Goal: Task Accomplishment & Management: Complete application form

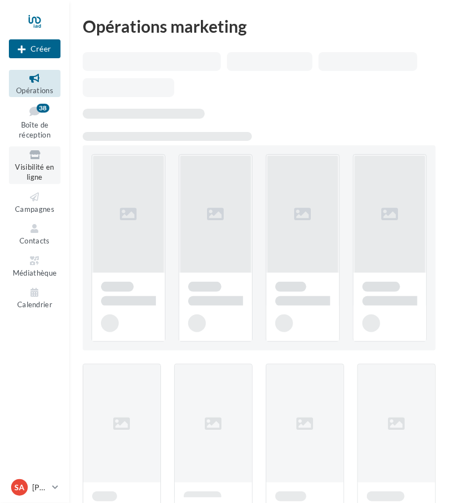
click at [32, 168] on span "Visibilité en ligne" at bounding box center [34, 172] width 39 height 19
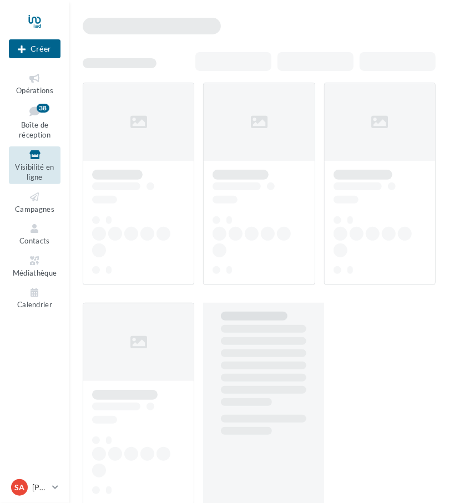
click at [241, 105] on div at bounding box center [263, 184] width 120 height 203
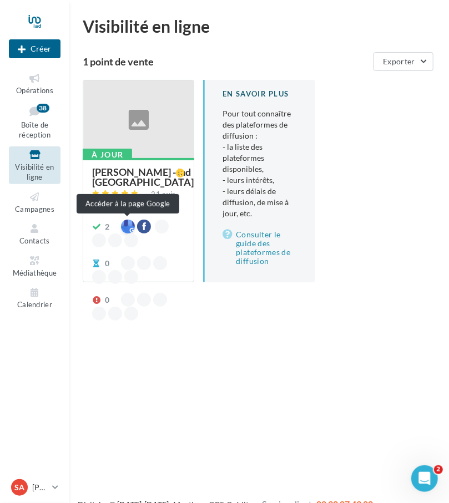
click at [128, 228] on div at bounding box center [128, 227] width 14 height 14
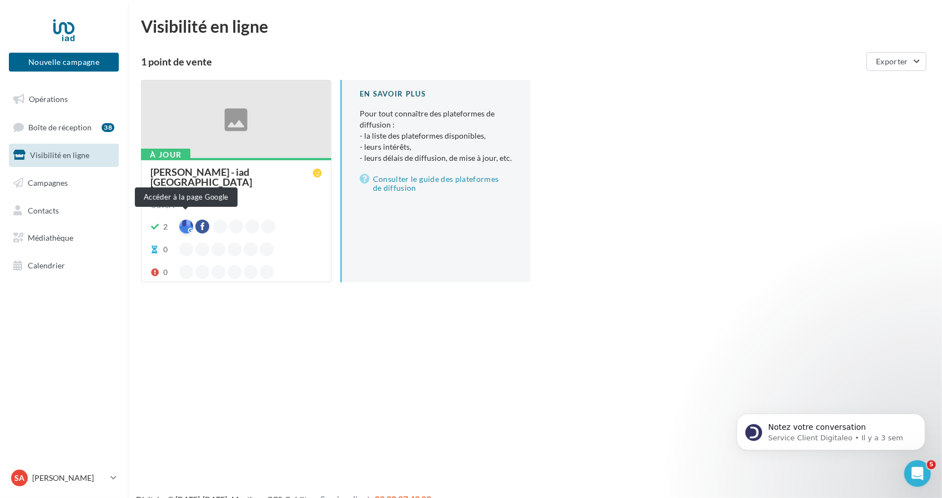
click at [184, 220] on div at bounding box center [186, 227] width 14 height 14
click at [186, 221] on div at bounding box center [186, 227] width 14 height 14
click at [315, 189] on div "21 avis" at bounding box center [236, 195] width 172 height 13
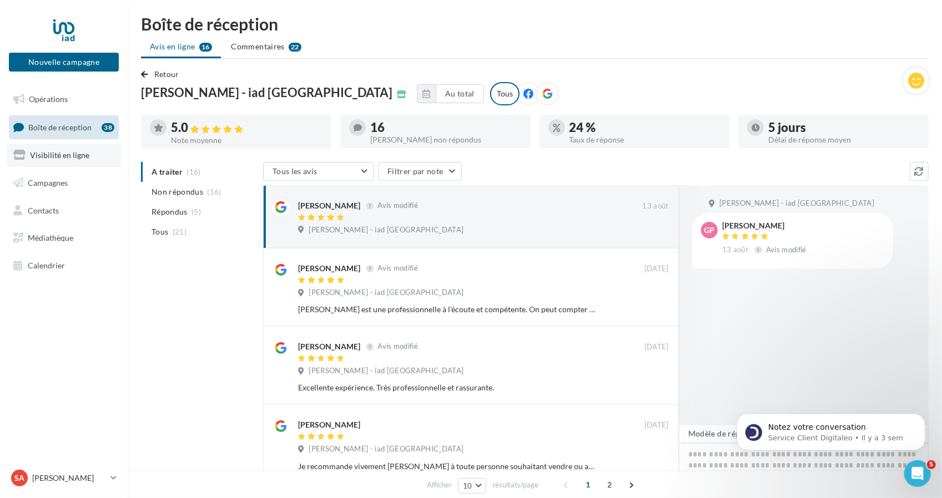
click at [79, 162] on link "Visibilité en ligne" at bounding box center [64, 155] width 114 height 23
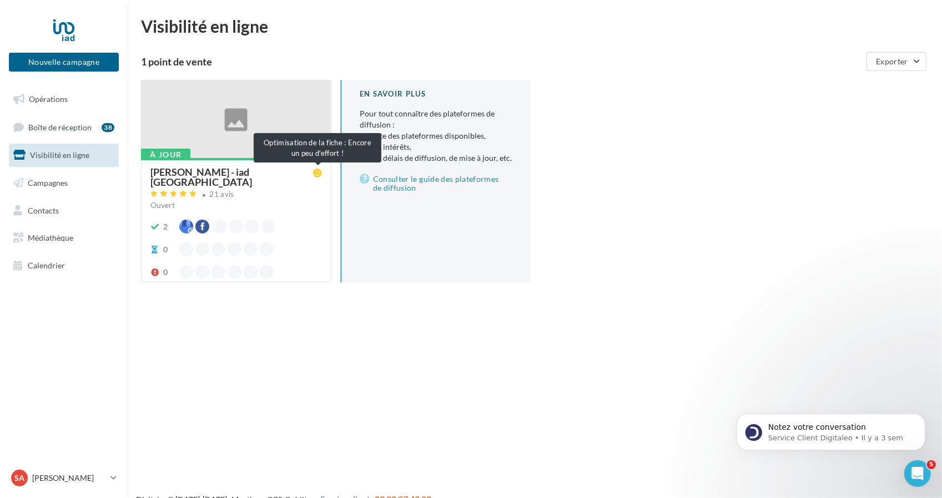
click at [316, 174] on icon at bounding box center [317, 173] width 9 height 9
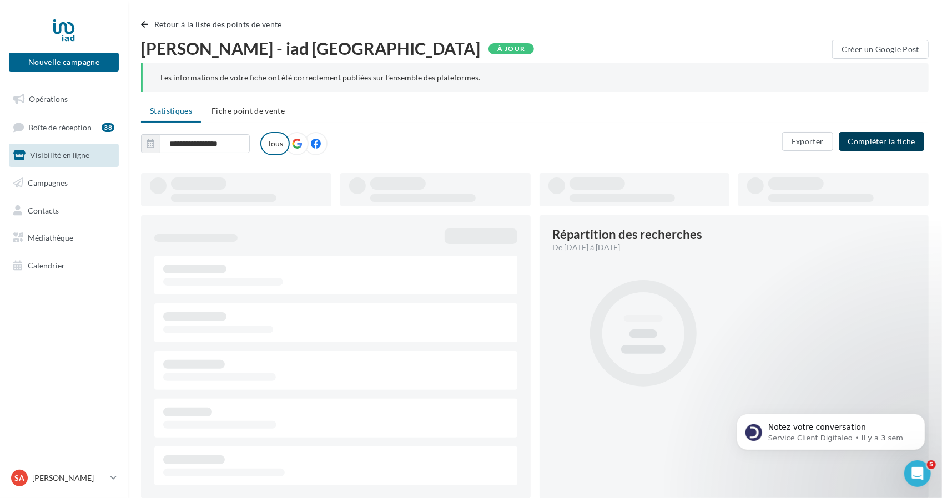
click at [908, 142] on button "Compléter la fiche" at bounding box center [881, 141] width 85 height 19
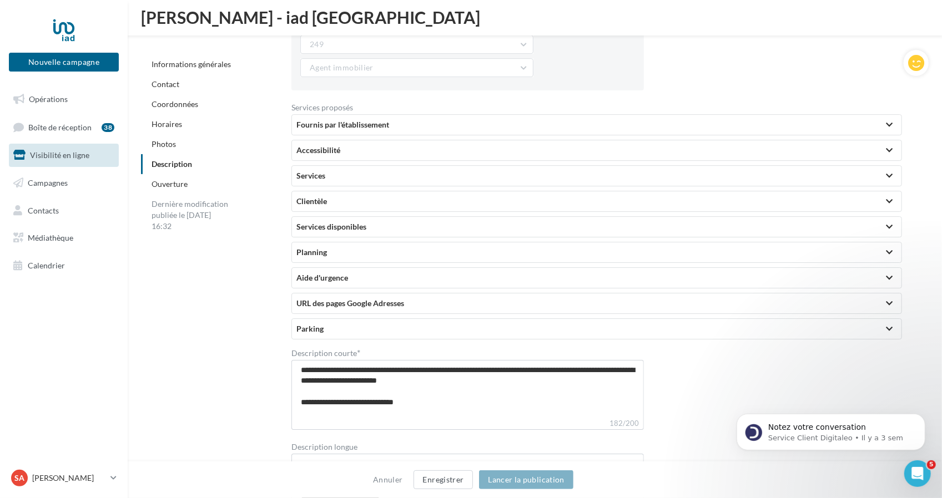
scroll to position [2394, 0]
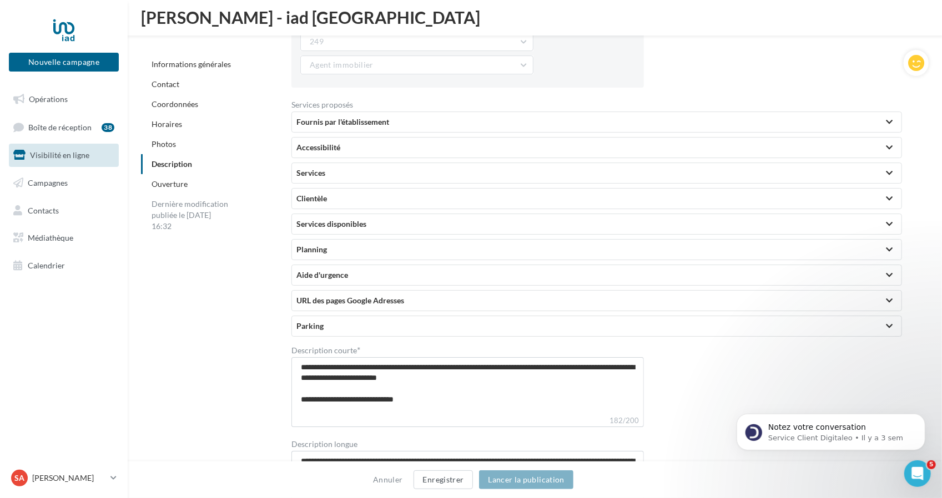
click at [659, 117] on div "Fournis par l'établissement" at bounding box center [596, 122] width 601 height 11
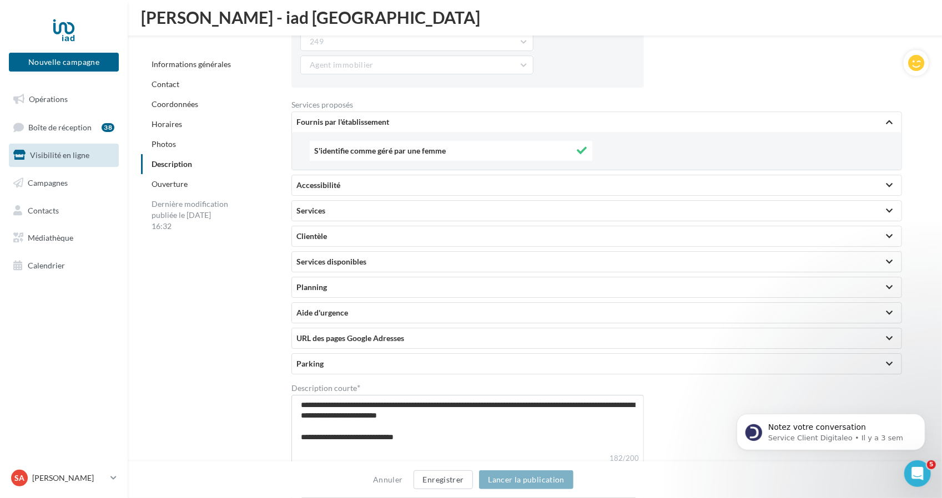
click at [479, 185] on div "Accessibilité" at bounding box center [596, 185] width 601 height 11
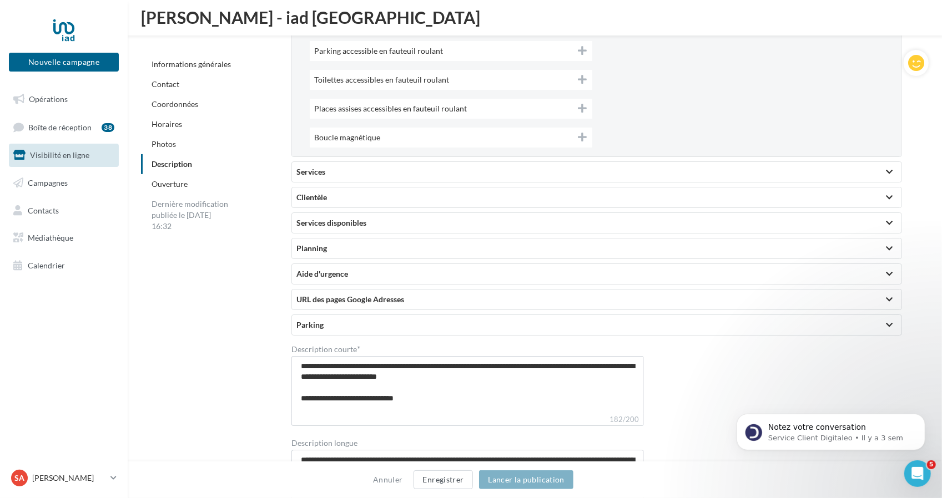
scroll to position [2564, 0]
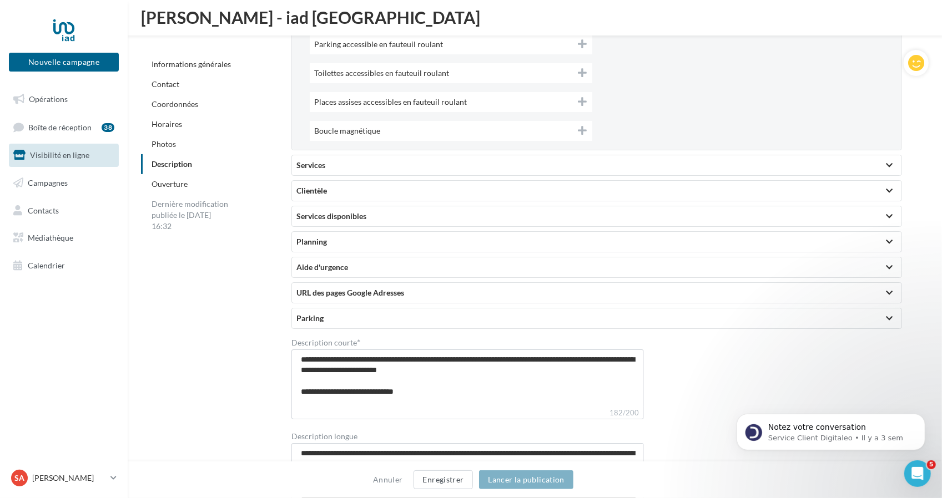
click at [382, 160] on div "Services" at bounding box center [596, 165] width 601 height 11
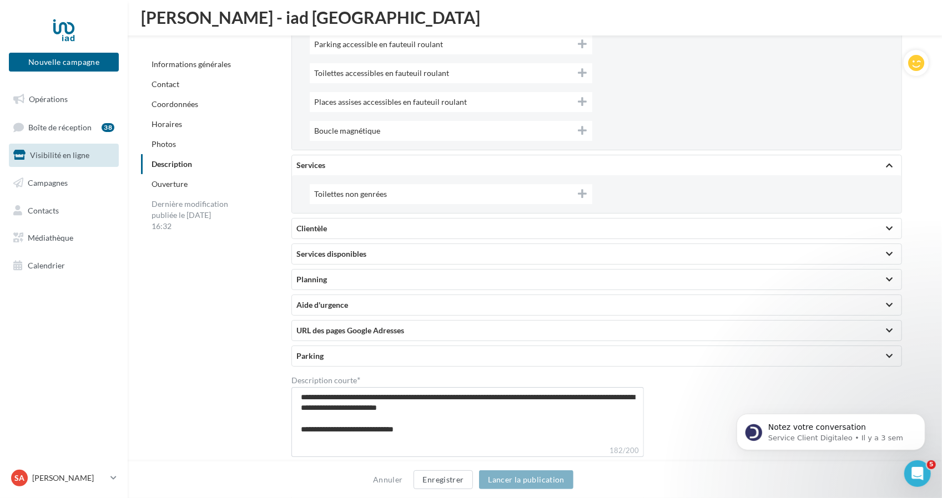
click at [329, 223] on div "Clientèle" at bounding box center [596, 228] width 601 height 11
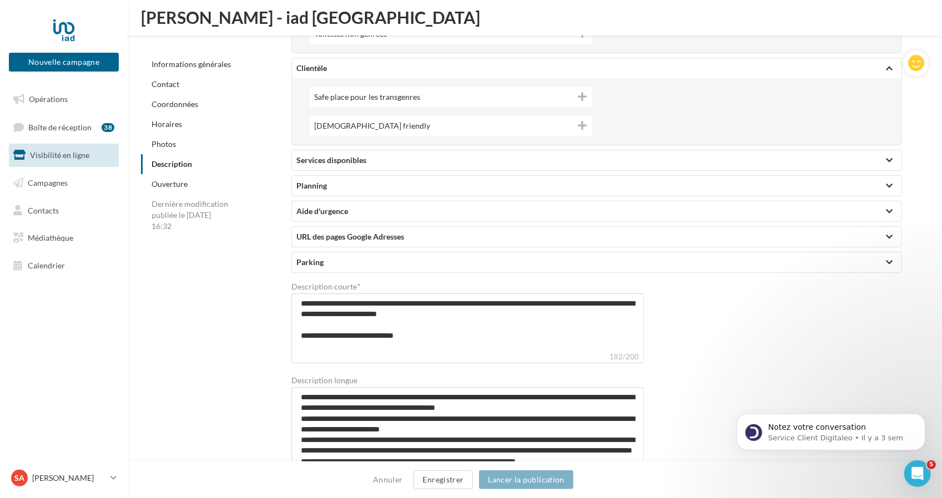
scroll to position [2731, 0]
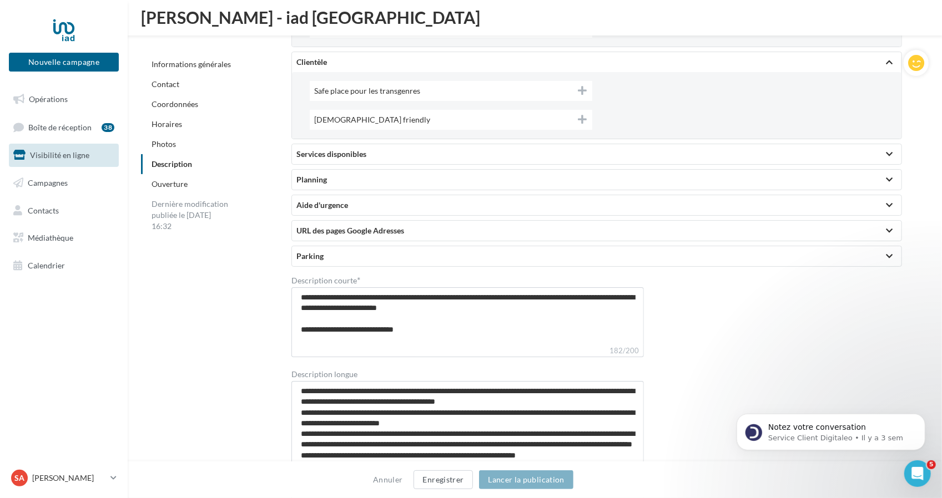
click at [350, 149] on div "Services disponibles" at bounding box center [596, 154] width 601 height 11
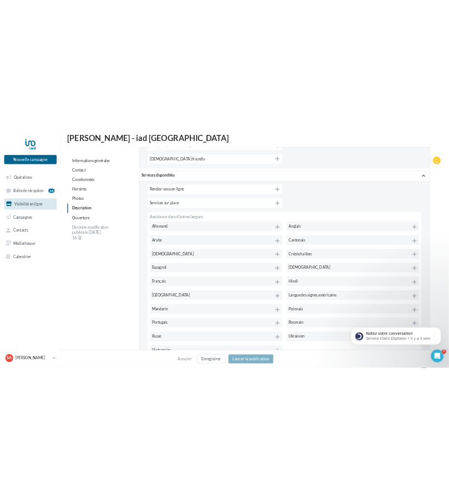
scroll to position [2826, 0]
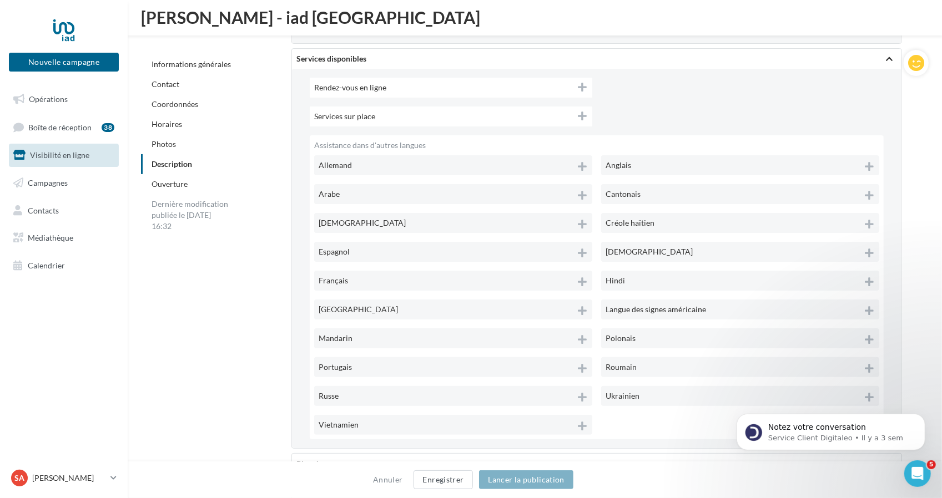
click at [589, 108] on div "Services sur place" at bounding box center [451, 117] width 283 height 20
click at [581, 111] on icon at bounding box center [582, 116] width 10 height 10
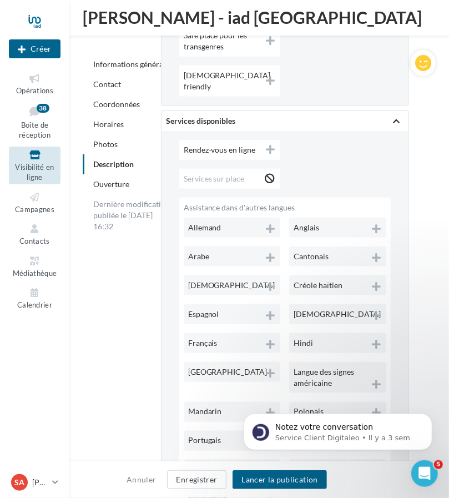
scroll to position [2989, 0]
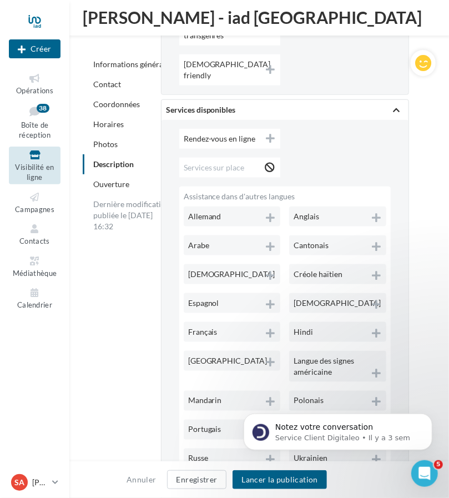
click at [272, 162] on icon at bounding box center [270, 167] width 10 height 10
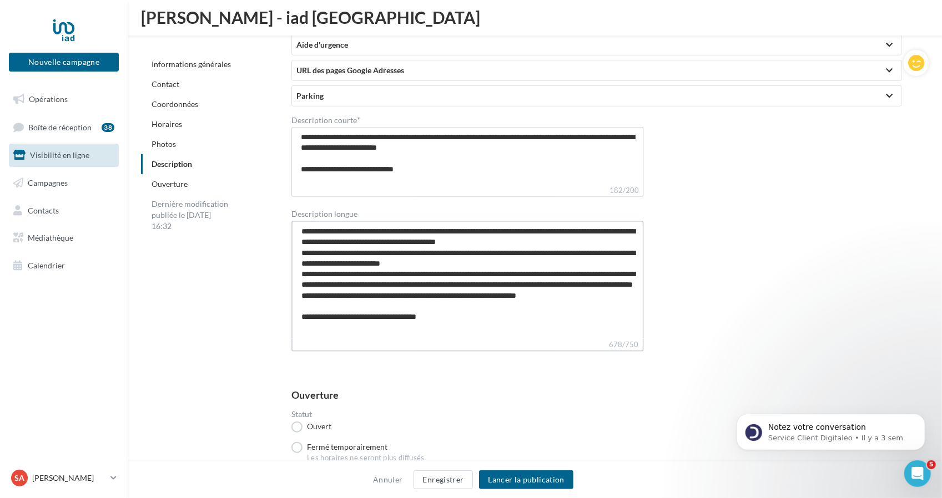
scroll to position [3270, 0]
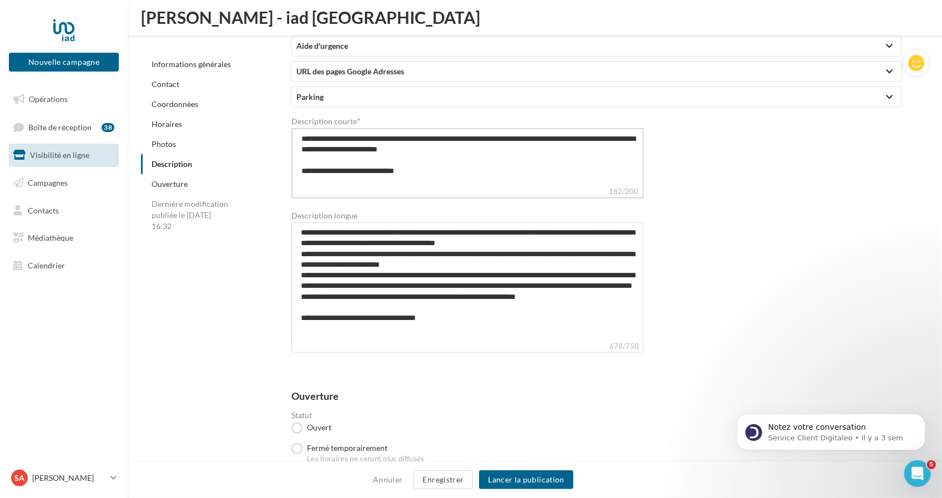
click at [304, 132] on textarea "**********" at bounding box center [467, 157] width 352 height 58
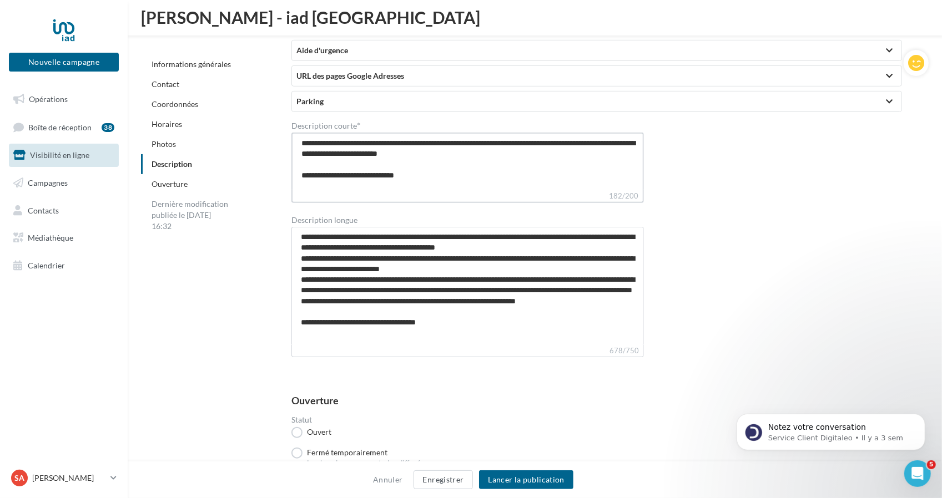
scroll to position [3243, 0]
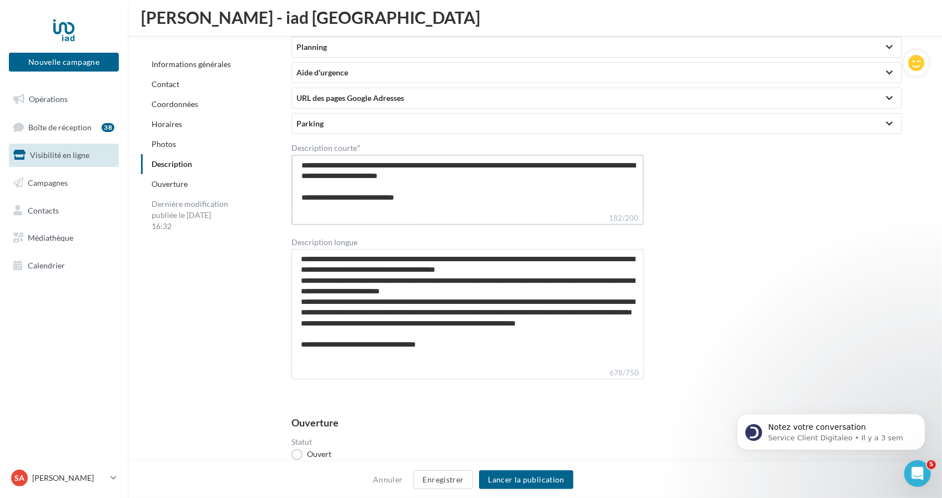
drag, startPoint x: 447, startPoint y: 204, endPoint x: 287, endPoint y: 139, distance: 172.3
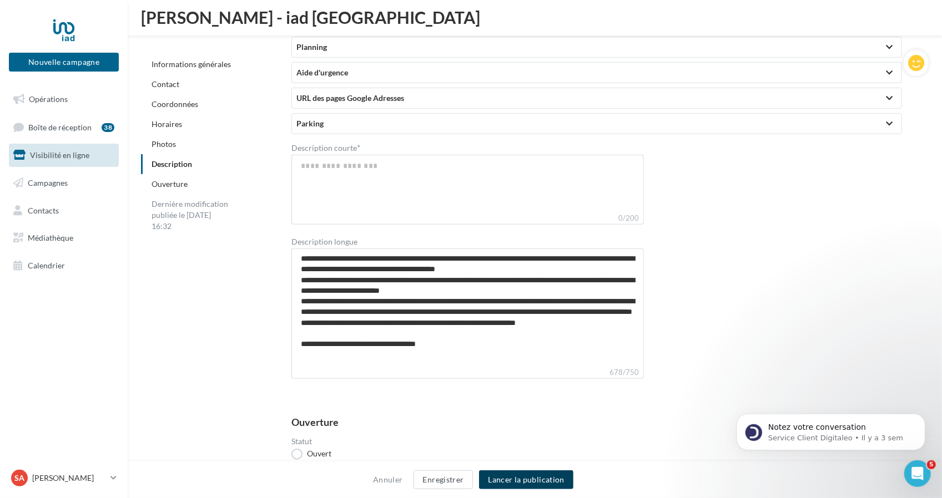
click at [538, 472] on button "Lancer la publication" at bounding box center [526, 480] width 94 height 19
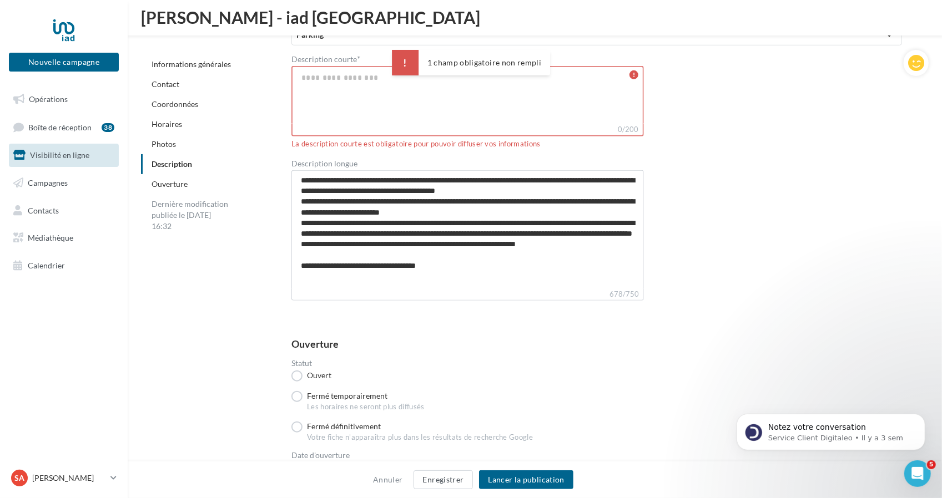
click at [352, 75] on textarea "Description courte *" at bounding box center [467, 95] width 352 height 58
paste textarea "**********"
type textarea "**********"
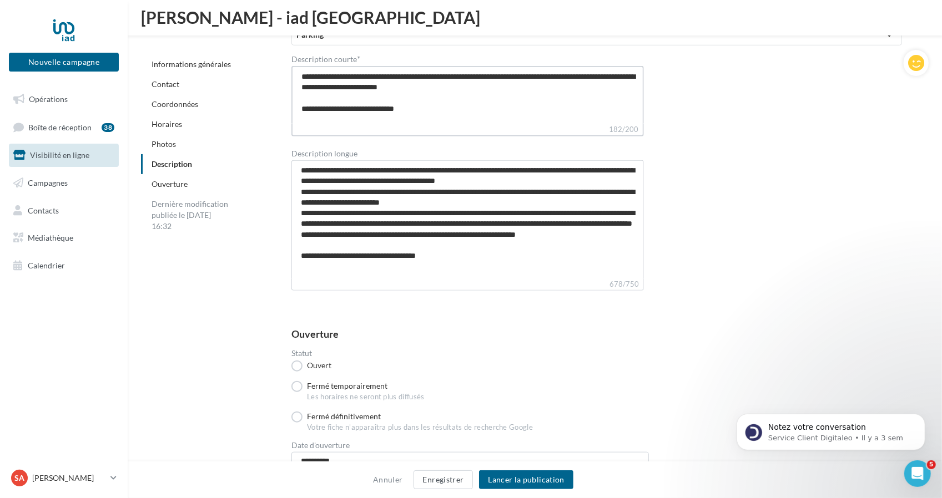
scroll to position [3381, 0]
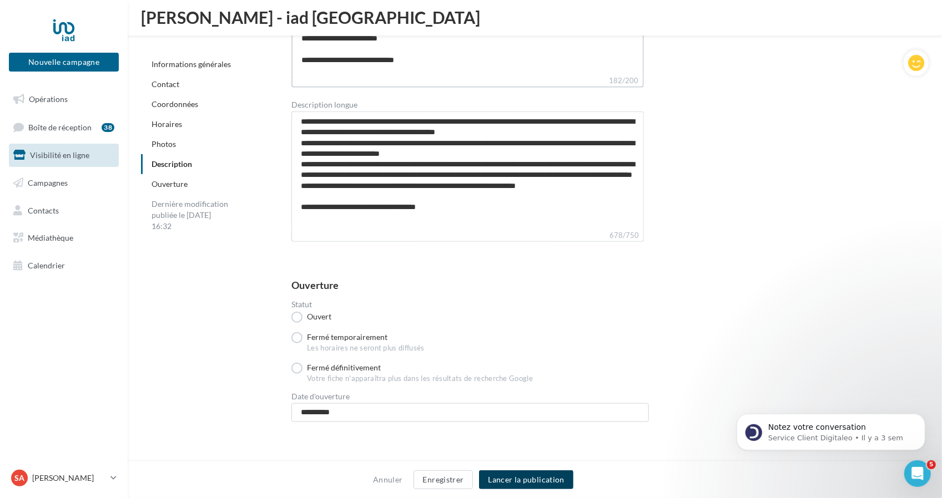
type textarea "**********"
click at [533, 471] on button "Lancer la publication" at bounding box center [526, 480] width 94 height 19
click at [556, 478] on button "Lancer la publication" at bounding box center [526, 480] width 94 height 19
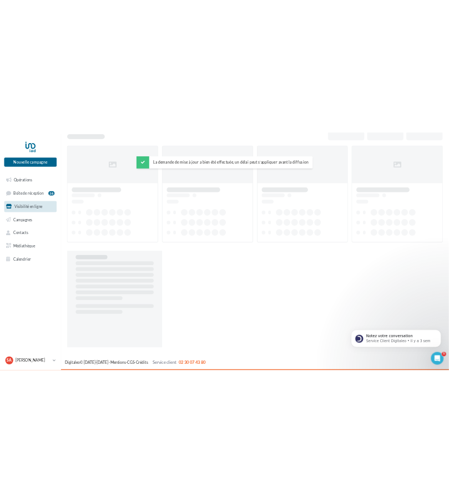
scroll to position [18, 0]
